Goal: Task Accomplishment & Management: Manage account settings

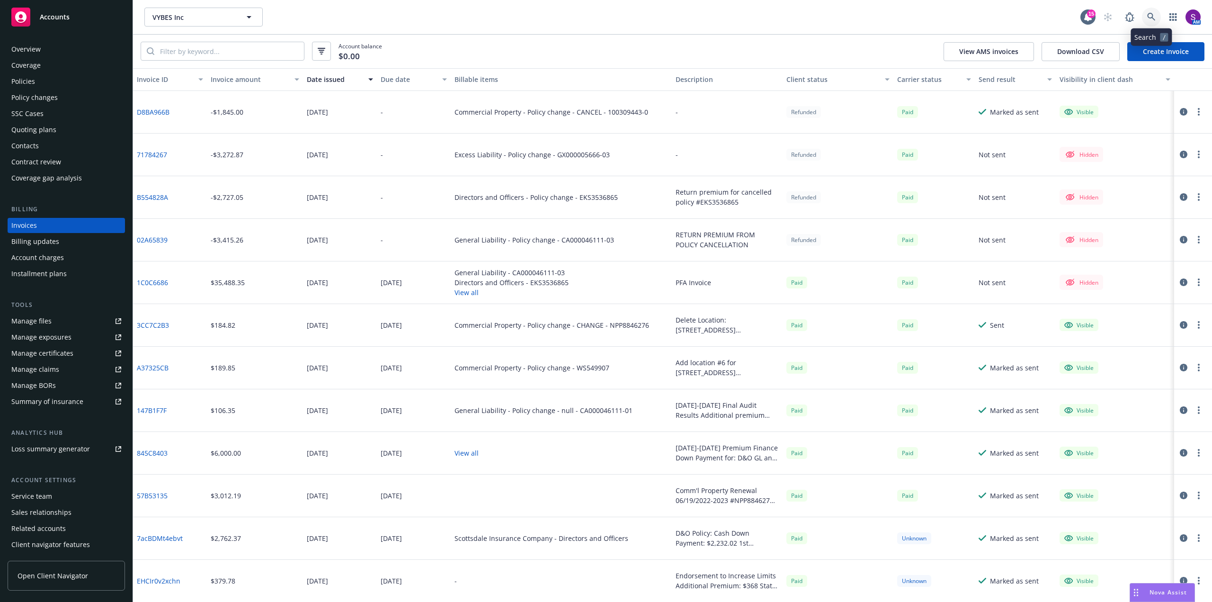
click at [1153, 17] on icon at bounding box center [1152, 17] width 8 height 8
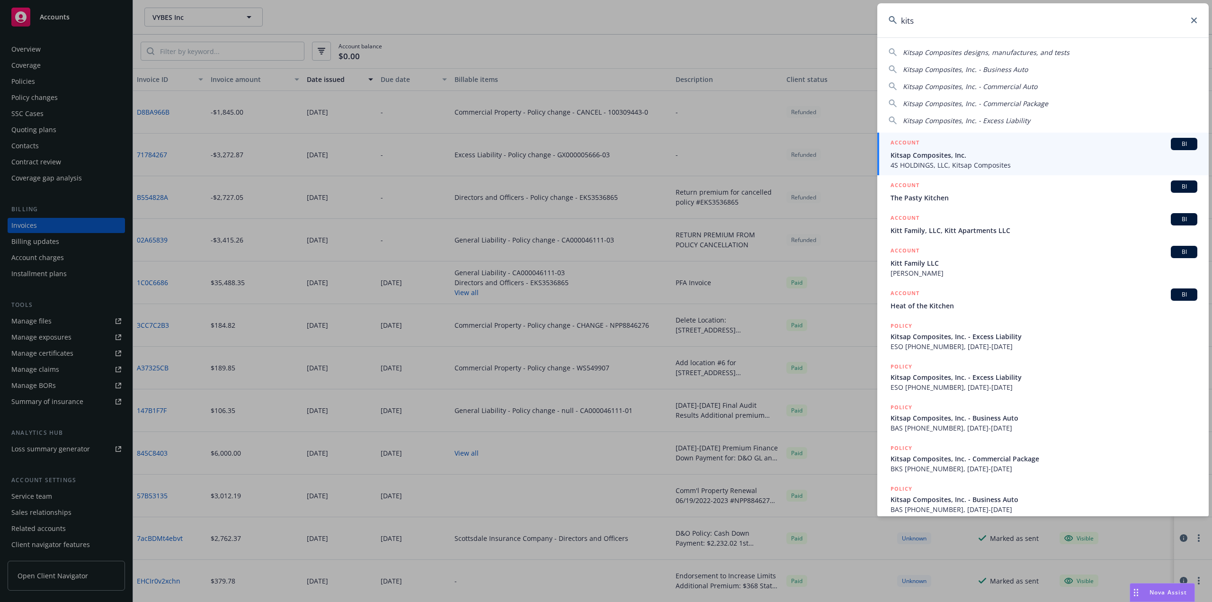
type input "kits"
click at [977, 159] on span "Kitsap Composites, Inc." at bounding box center [1044, 155] width 307 height 10
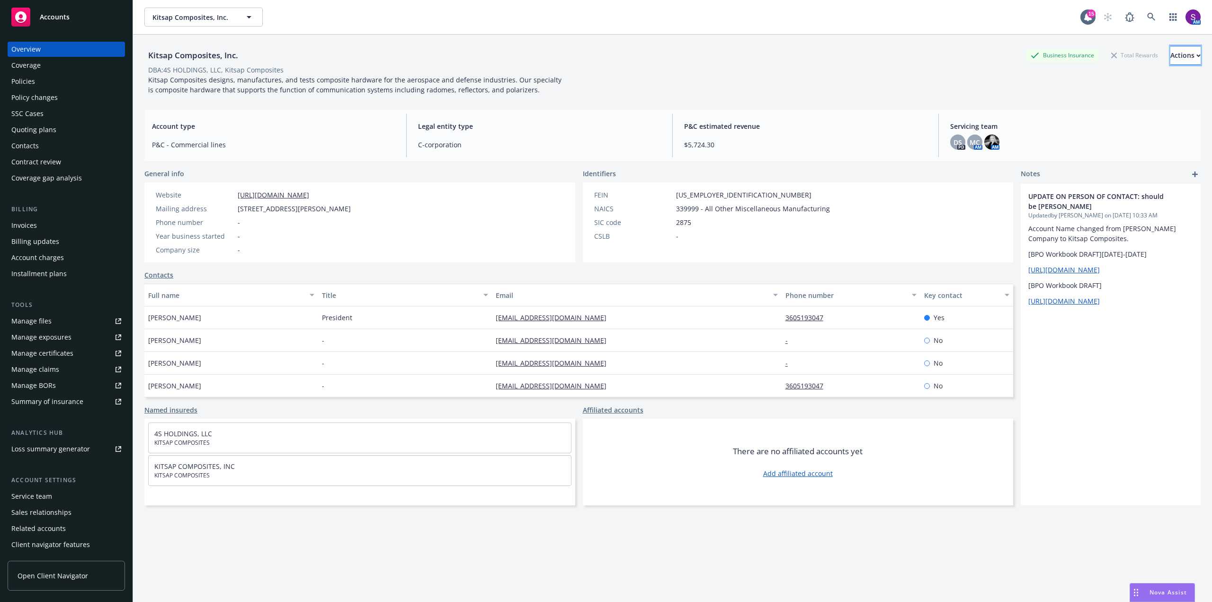
click at [1171, 52] on button "Actions" at bounding box center [1186, 55] width 30 height 19
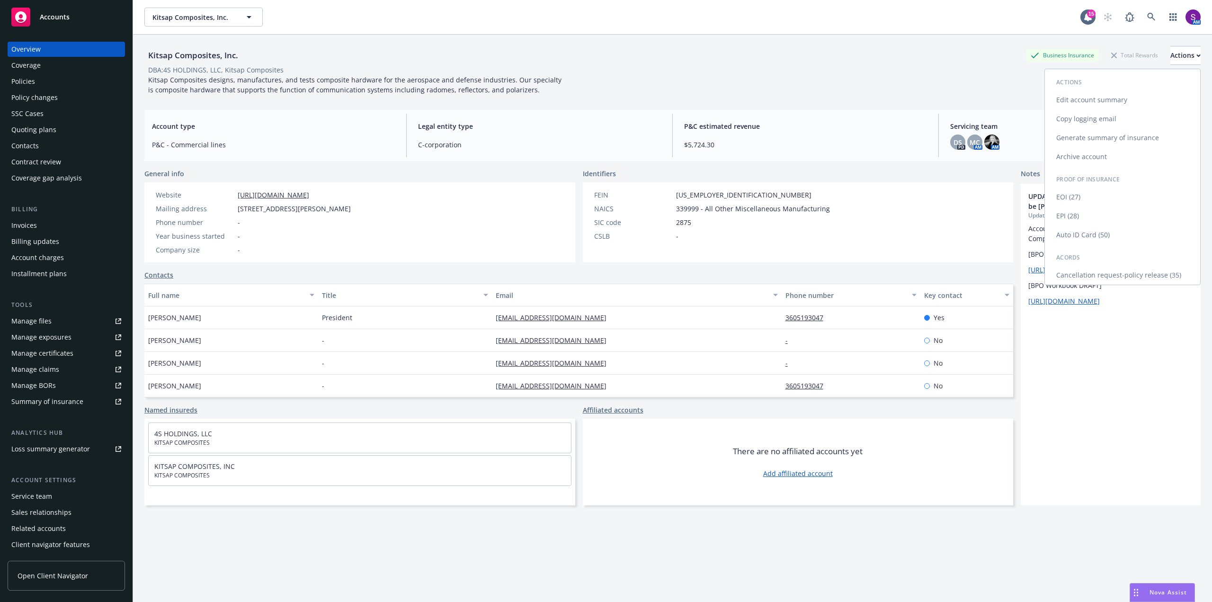
click at [1082, 120] on link "Copy logging email" at bounding box center [1122, 118] width 155 height 19
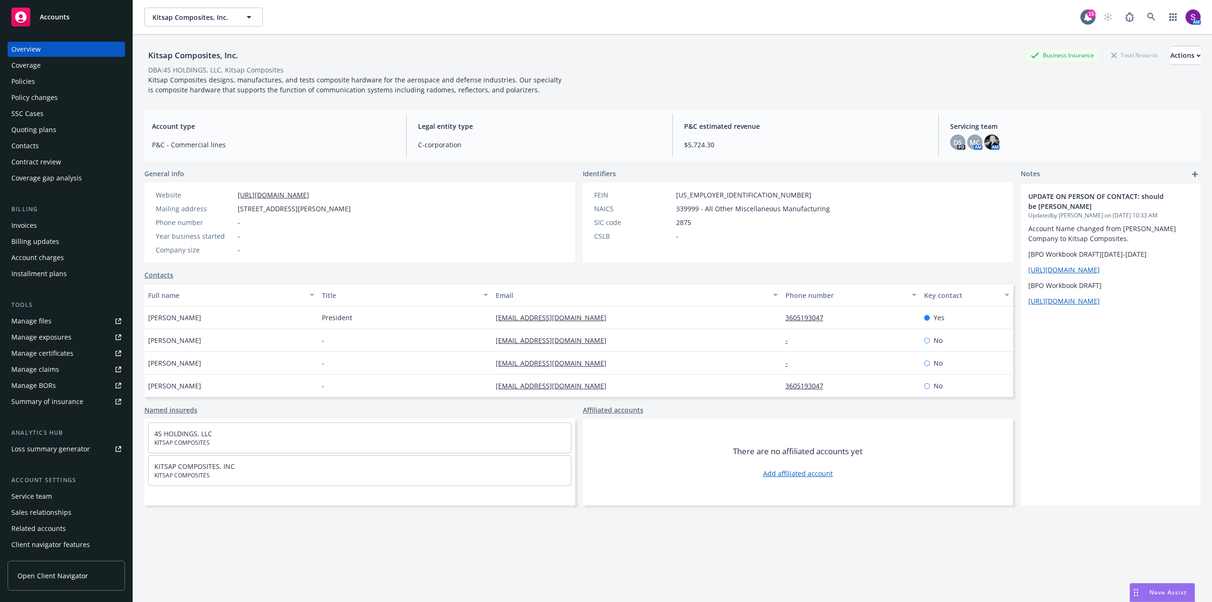
click at [38, 75] on div "Policies" at bounding box center [66, 81] width 110 height 15
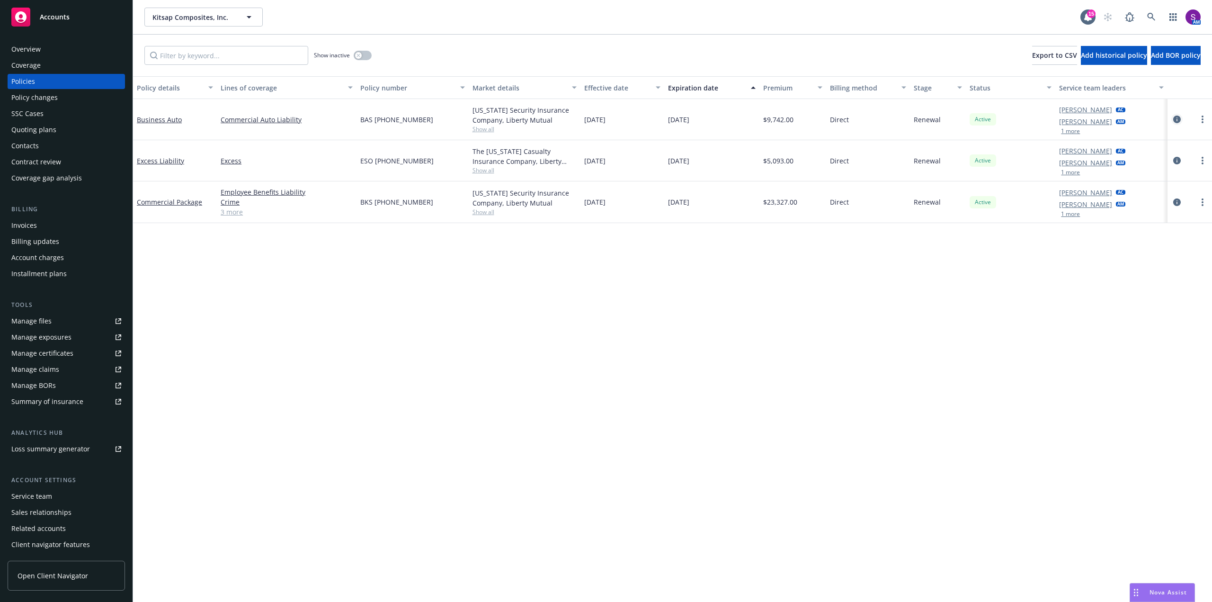
click at [1176, 118] on icon "circleInformation" at bounding box center [1178, 120] width 8 height 8
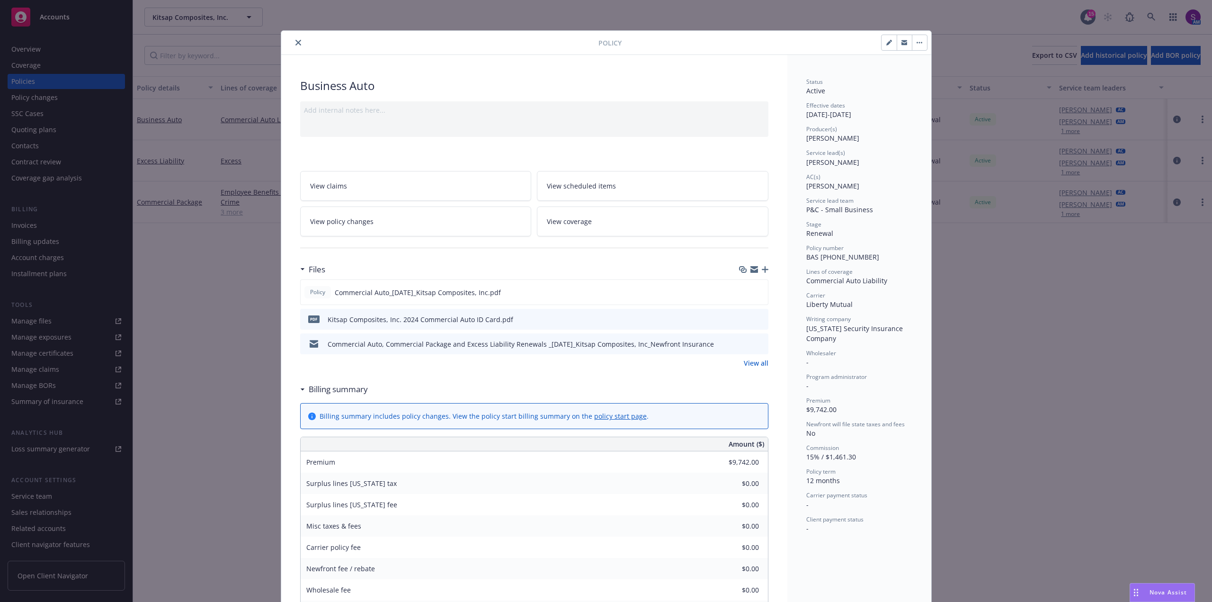
click at [913, 46] on button "button" at bounding box center [919, 42] width 15 height 15
click at [854, 73] on div "Status Active Effective dates [DATE] - [DATE] Producer(s) [PERSON_NAME] Service…" at bounding box center [860, 485] width 144 height 860
click at [296, 42] on icon "close" at bounding box center [299, 43] width 6 height 6
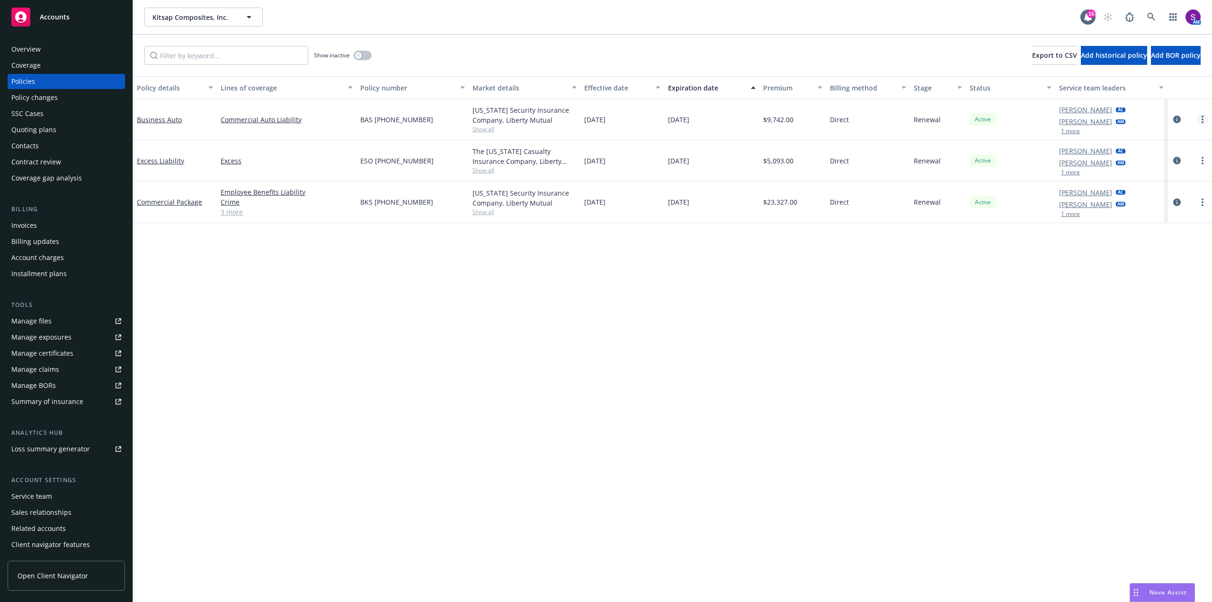
click at [1203, 123] on circle "more" at bounding box center [1203, 122] width 2 height 2
click at [1123, 178] on link "End policy" at bounding box center [1152, 176] width 111 height 19
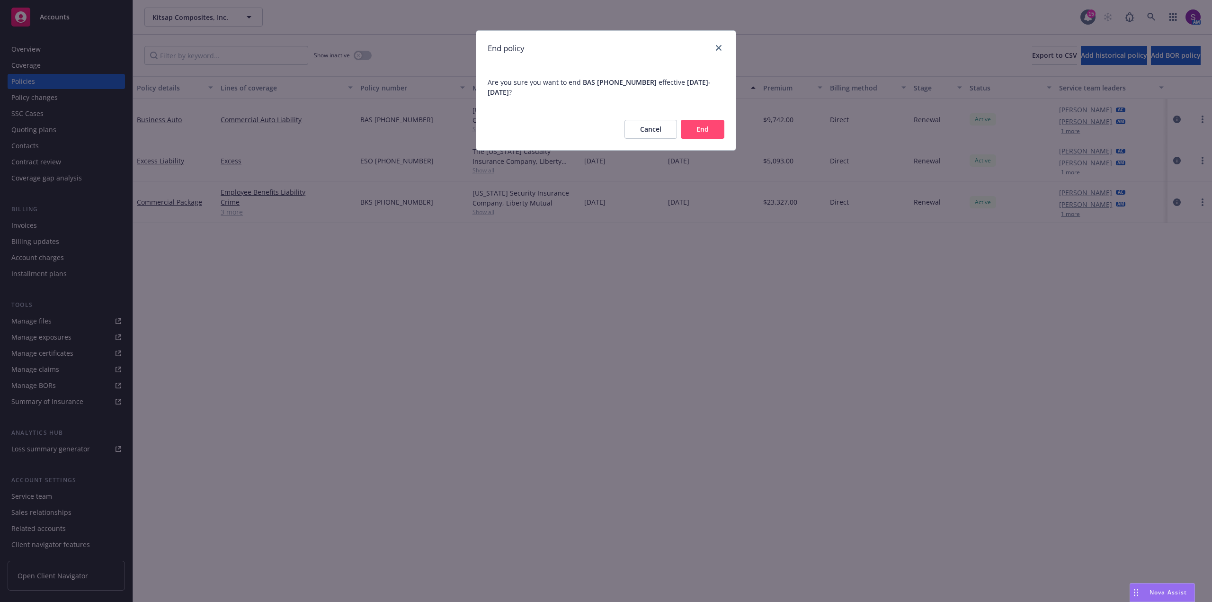
click at [652, 125] on button "Cancel" at bounding box center [651, 129] width 53 height 19
